Goal: Task Accomplishment & Management: Complete application form

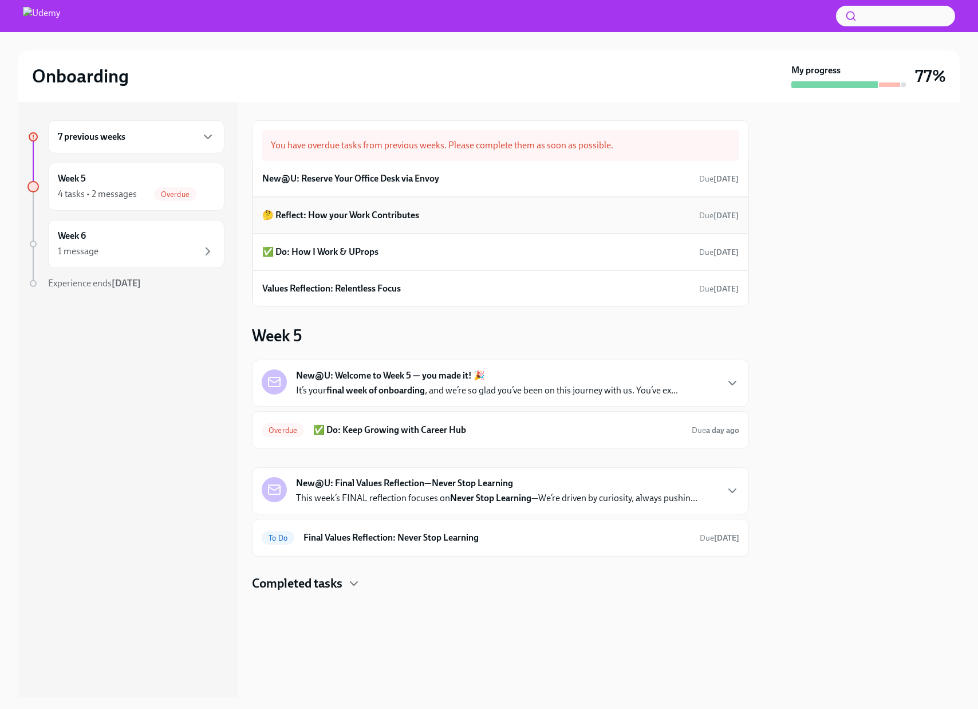
click at [449, 213] on div "🤔 Reflect: How your Work Contributes Due [DATE]" at bounding box center [500, 215] width 476 height 17
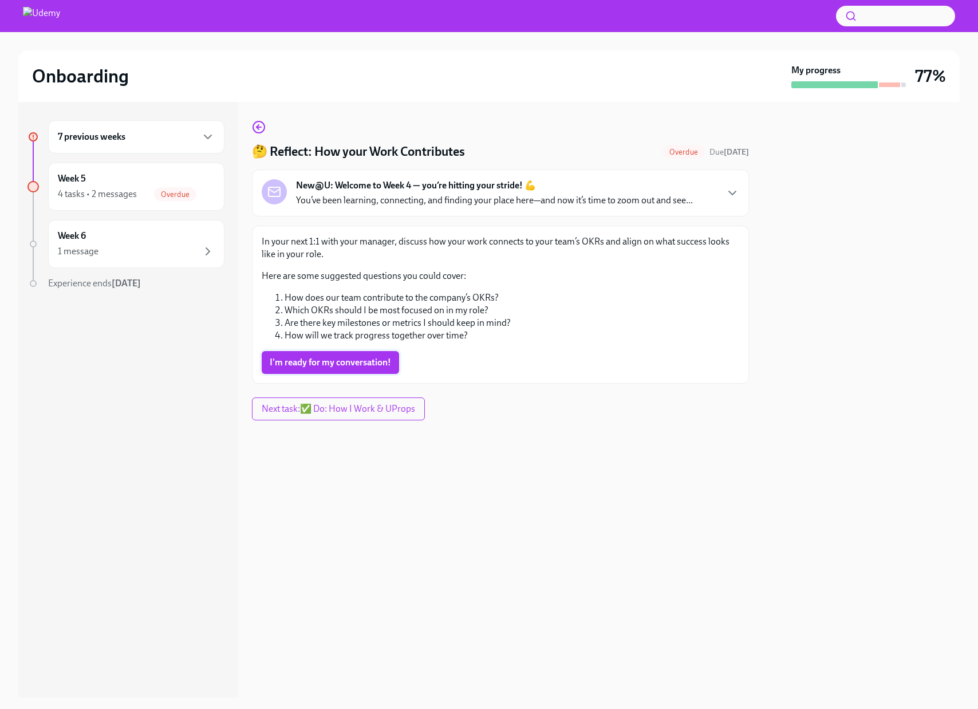
click at [364, 367] on span "I'm ready for my conversation!" at bounding box center [330, 362] width 121 height 11
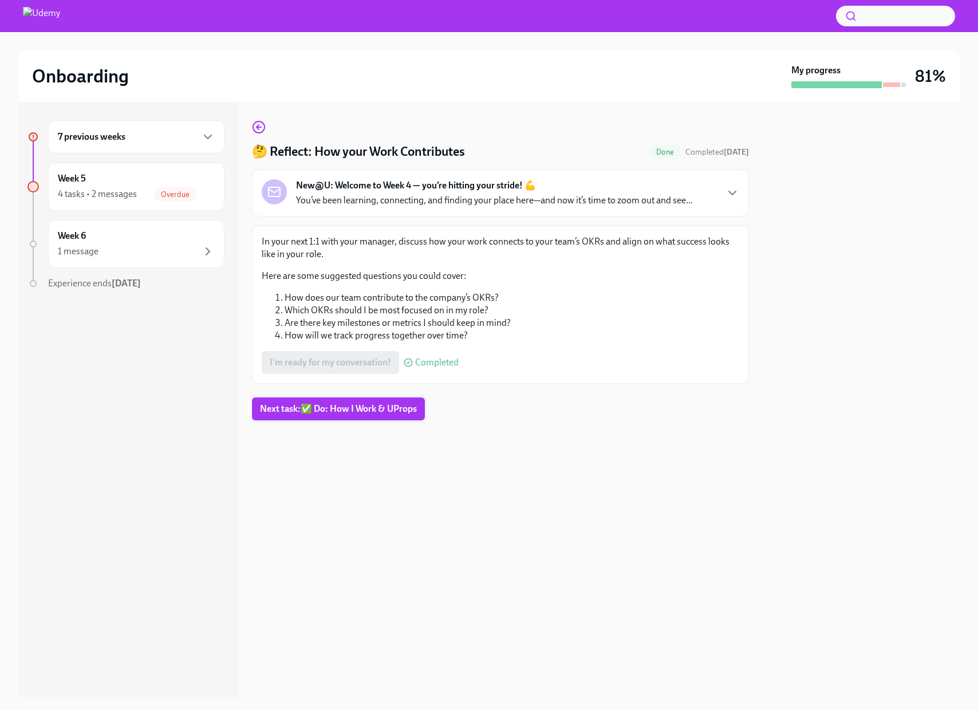
click at [393, 411] on span "Next task : ✅ Do: How I Work & UProps" at bounding box center [338, 408] width 157 height 11
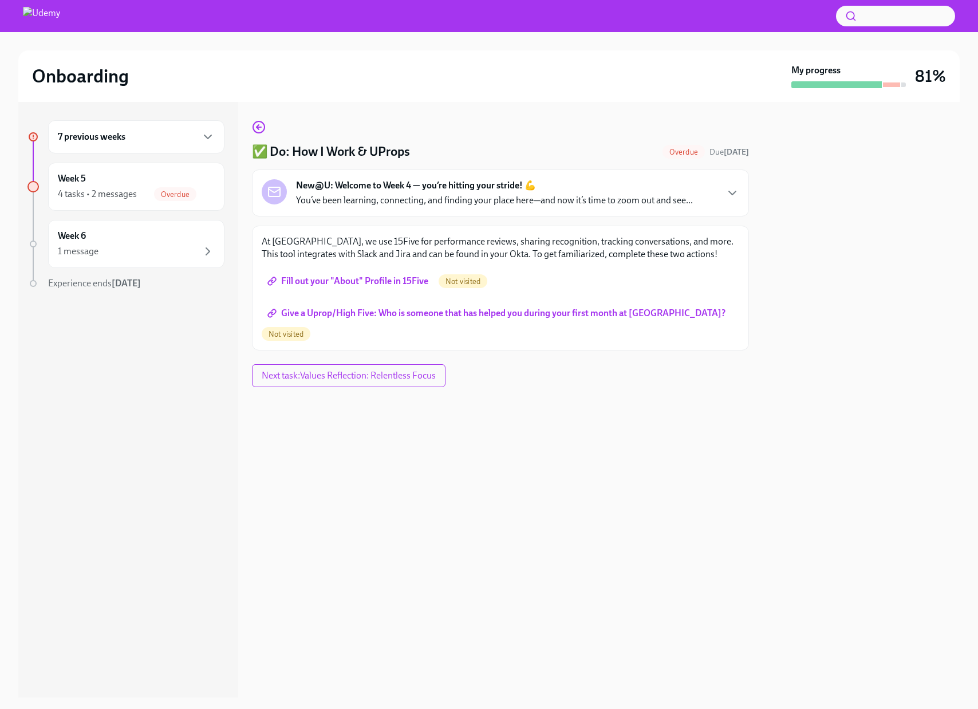
click at [381, 285] on span "Fill out your "About" Profile in 15Five" at bounding box center [349, 280] width 159 height 11
click at [461, 314] on span "Give a Uprop/High Five: Who is someone that has helped you during your first mo…" at bounding box center [498, 312] width 456 height 11
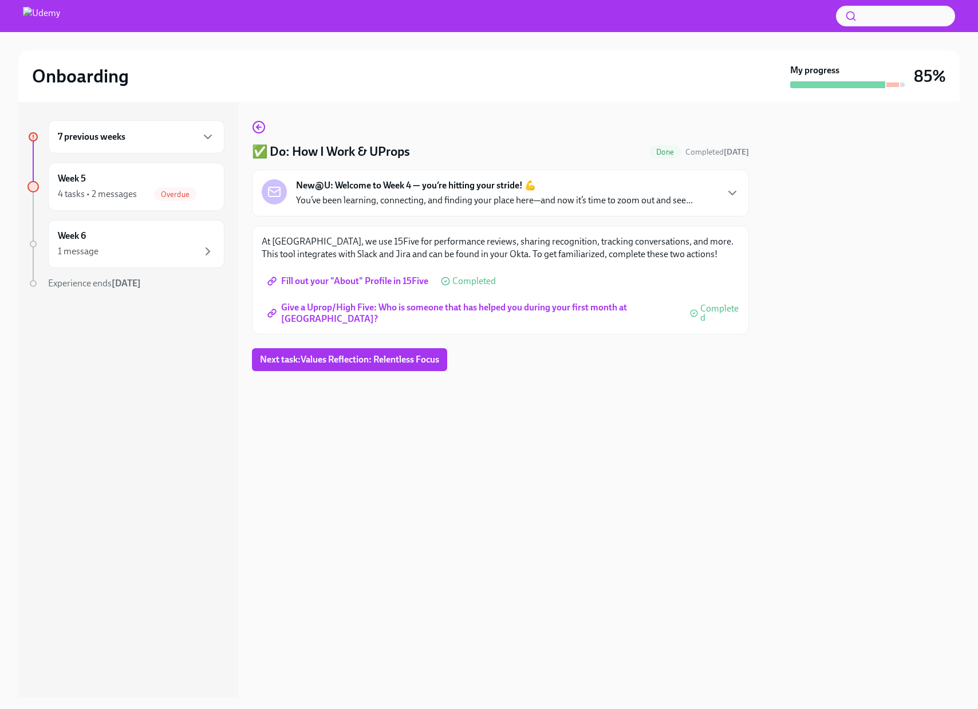
click at [110, 81] on h2 "Onboarding" at bounding box center [80, 76] width 97 height 23
click at [40, 21] on img at bounding box center [41, 16] width 37 height 18
click at [139, 193] on div "4 tasks • 2 messages Overdue" at bounding box center [136, 194] width 157 height 14
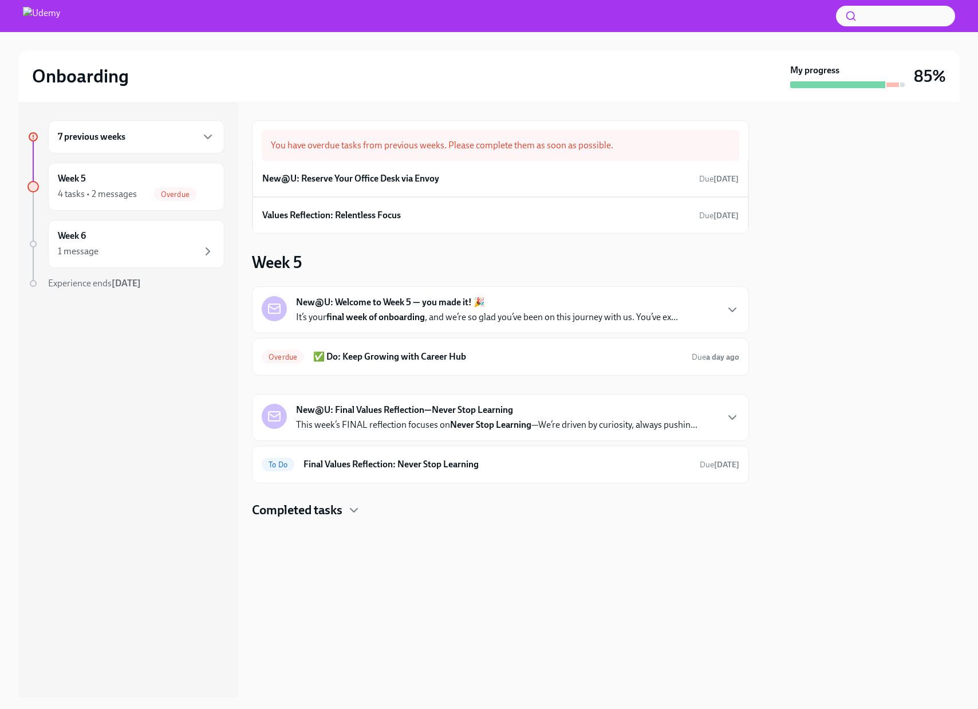
click at [654, 298] on div "New@U: Welcome to Week 5 — you made it! 🎉 It’s your final week of onboarding , …" at bounding box center [487, 309] width 382 height 27
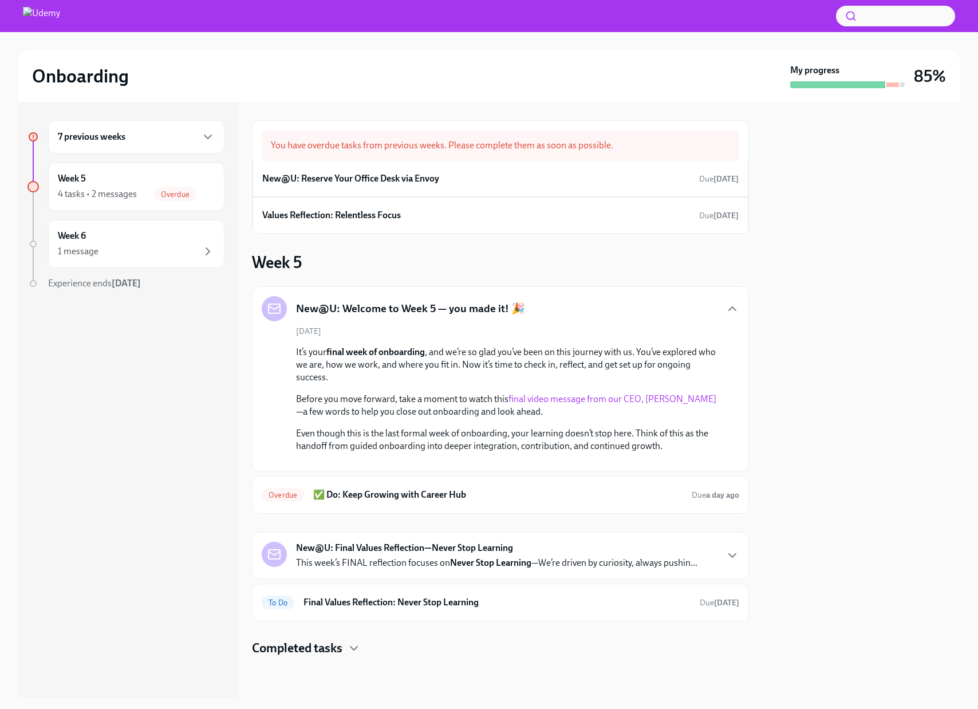
click at [704, 309] on div "New@U: Welcome to Week 5 — you made it! 🎉" at bounding box center [500, 308] width 477 height 25
click at [726, 307] on icon "button" at bounding box center [732, 309] width 14 height 14
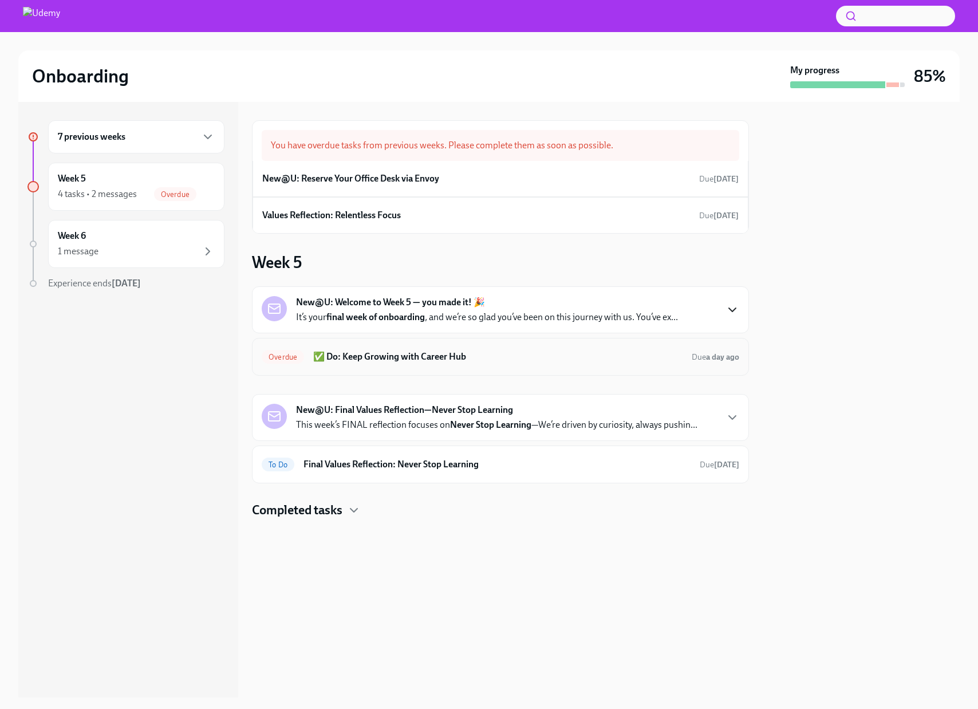
click at [560, 367] on div "Overdue ✅ Do: Keep Growing with Career Hub Due a day ago" at bounding box center [500, 357] width 497 height 38
click at [483, 361] on h6 "✅ Do: Keep Growing with Career Hub" at bounding box center [497, 356] width 369 height 13
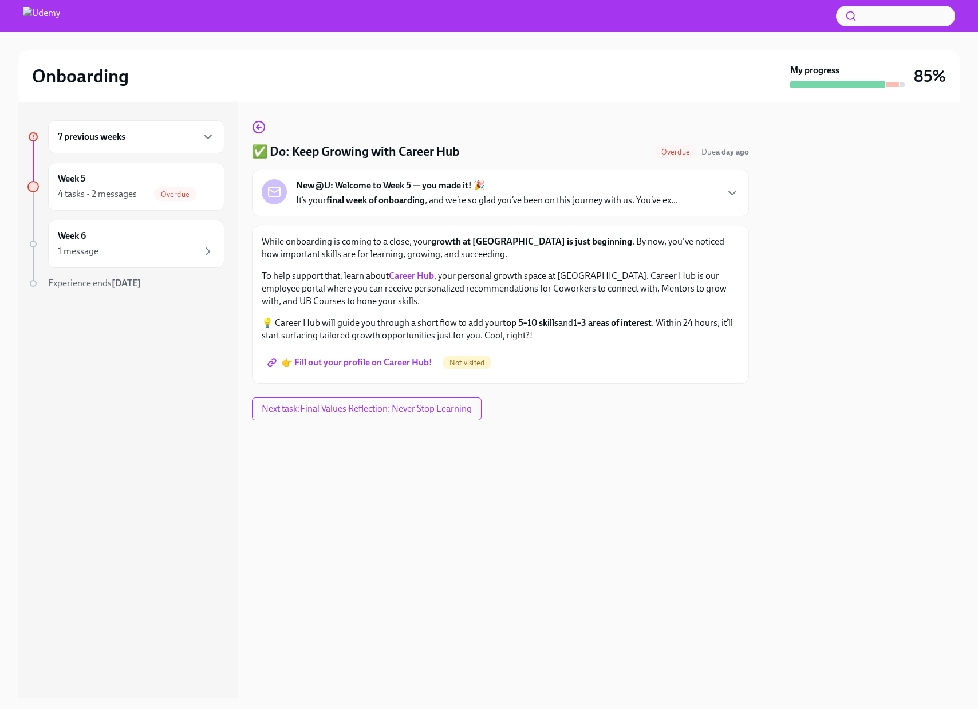
click at [368, 365] on span "👉 Fill out your profile on Career Hub!" at bounding box center [351, 362] width 163 height 11
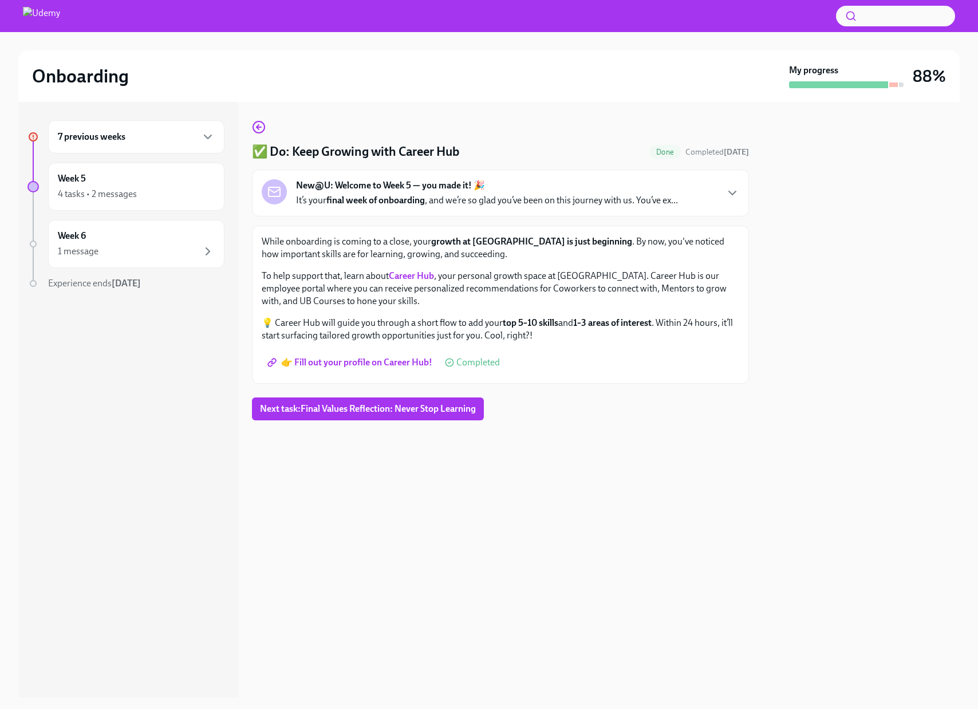
click at [461, 99] on div "Onboarding My progress 88%" at bounding box center [488, 76] width 941 height 52
click at [153, 200] on div "4 tasks • 2 messages" at bounding box center [136, 194] width 157 height 14
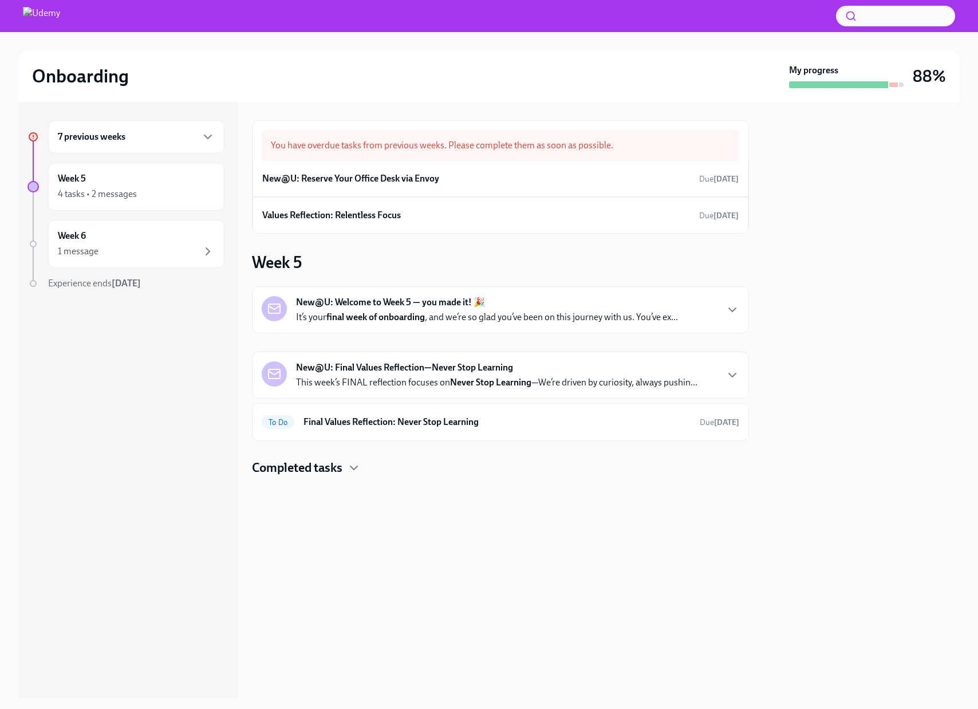
click at [650, 319] on p "It’s your final week of onboarding , and we’re so glad you’ve been on this jour…" at bounding box center [487, 317] width 382 height 13
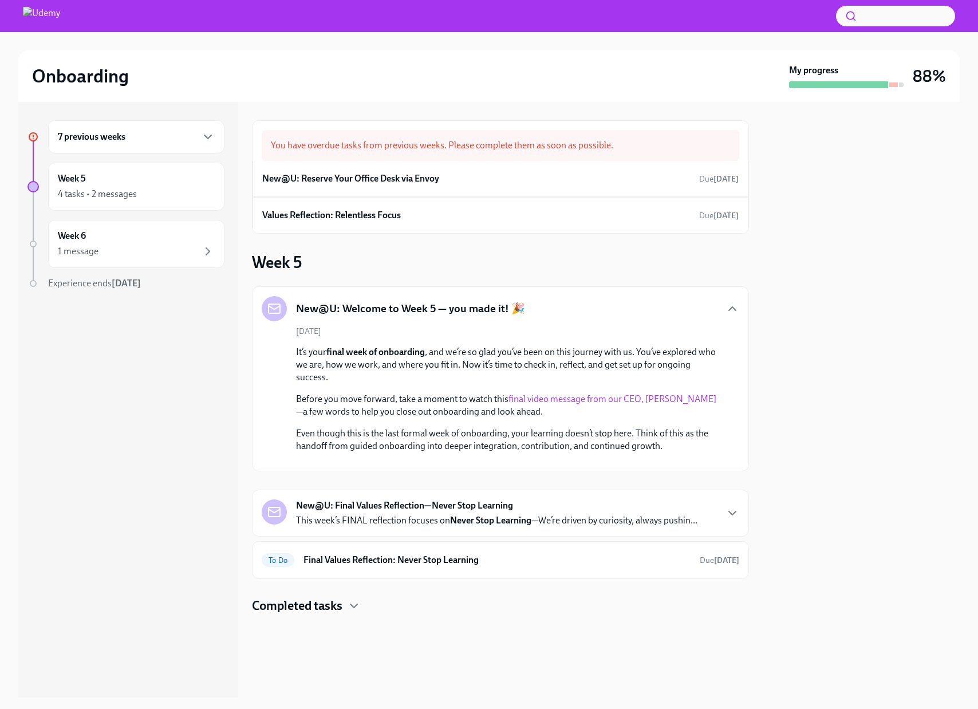
click at [651, 303] on div "New@U: Welcome to Week 5 — you made it! 🎉" at bounding box center [500, 308] width 477 height 25
click at [728, 305] on icon "button" at bounding box center [732, 309] width 14 height 14
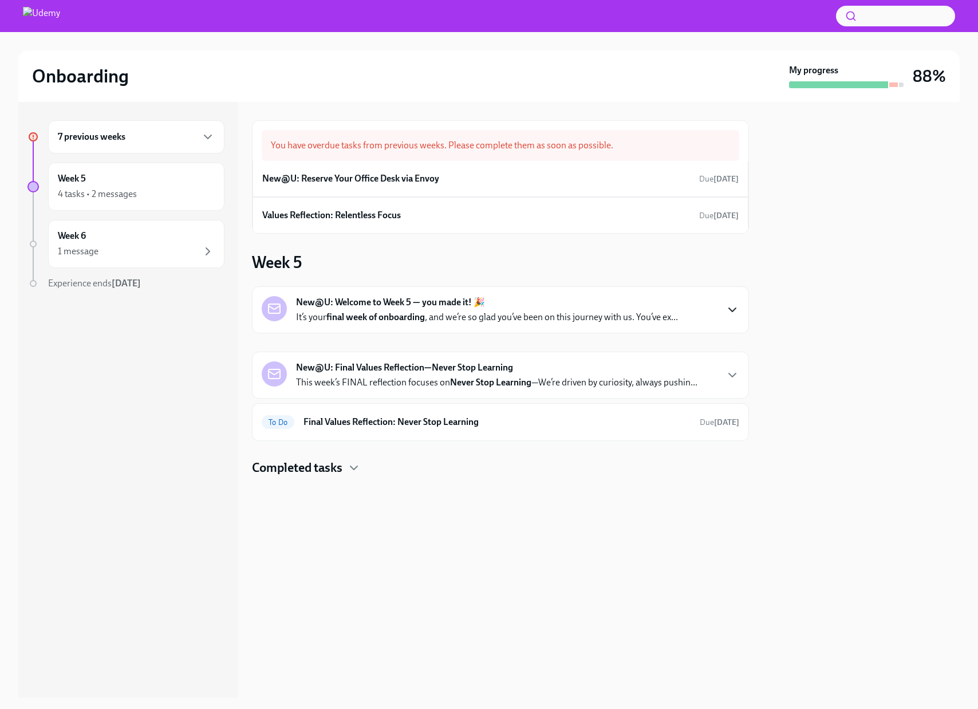
click at [729, 365] on div "New@U: Final Values Reflection—Never Stop Learning This week’s FINAL reflection…" at bounding box center [500, 374] width 477 height 27
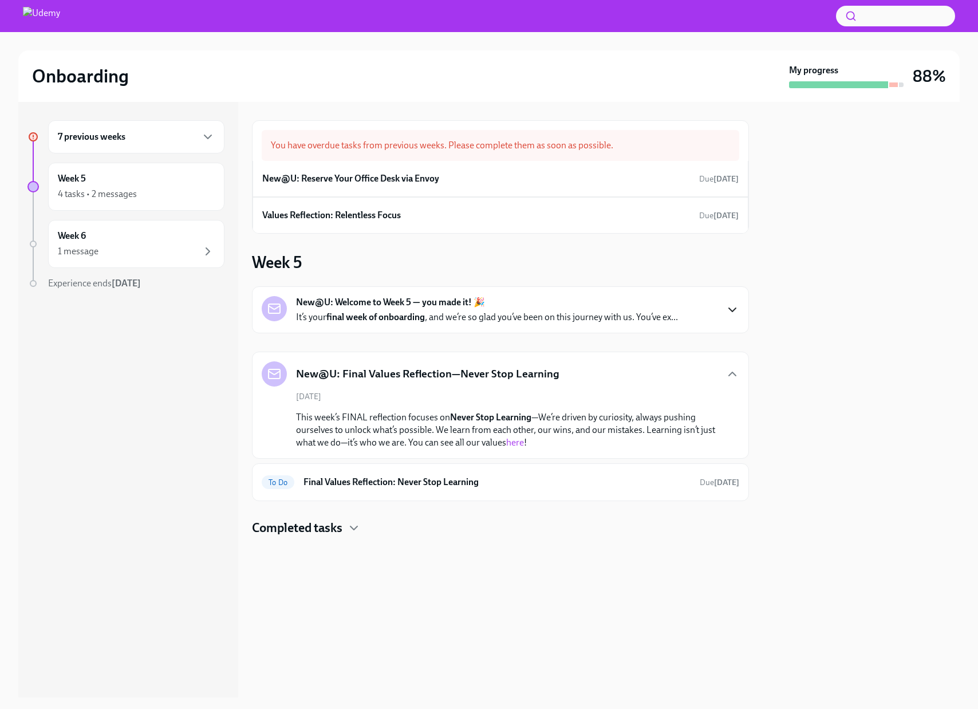
click at [60, 17] on img at bounding box center [41, 16] width 37 height 18
